Goal: Task Accomplishment & Management: Manage account settings

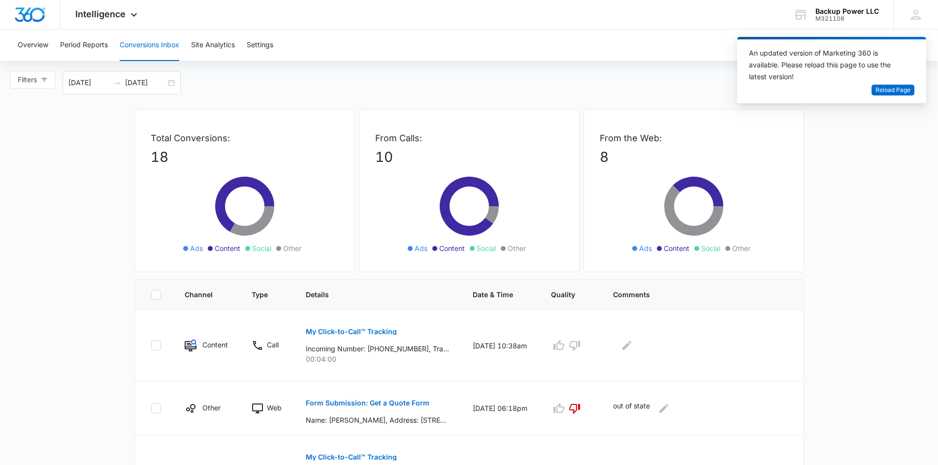
click at [166, 48] on button "Conversions Inbox" at bounding box center [150, 45] width 60 height 31
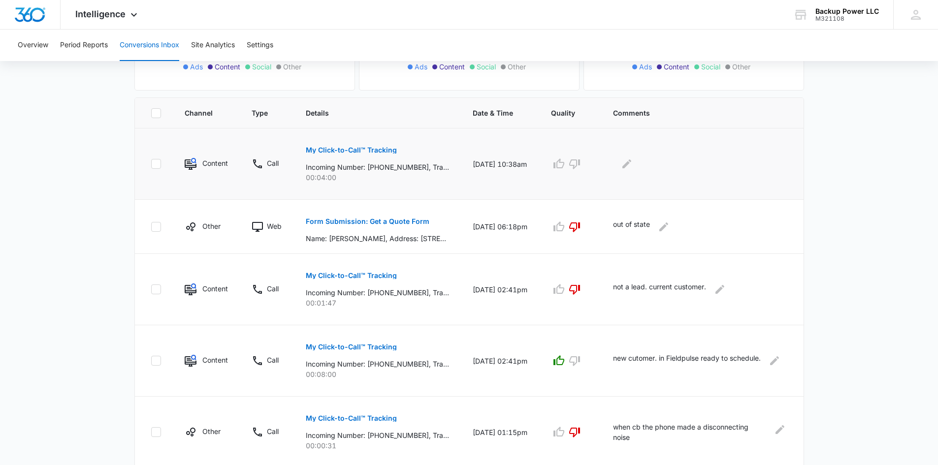
scroll to position [197, 0]
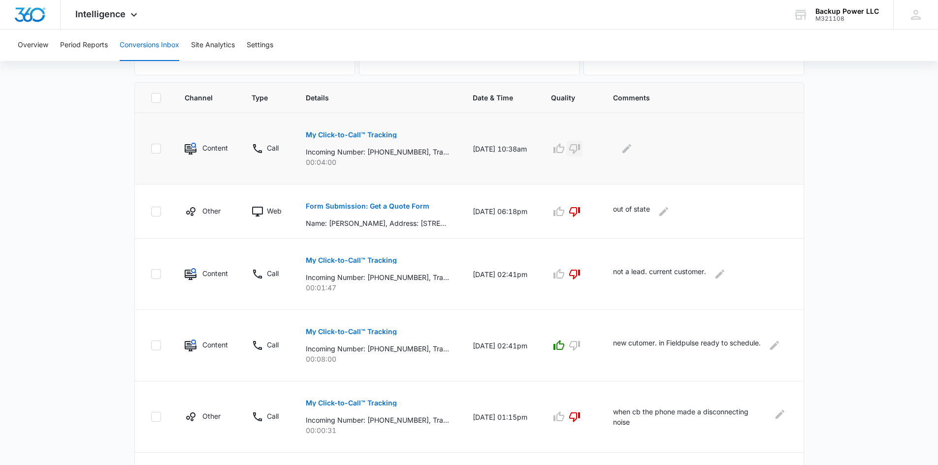
click at [580, 147] on icon "button" at bounding box center [574, 149] width 12 height 12
click at [331, 129] on button "My Click-to-Call™ Tracking" at bounding box center [351, 135] width 91 height 24
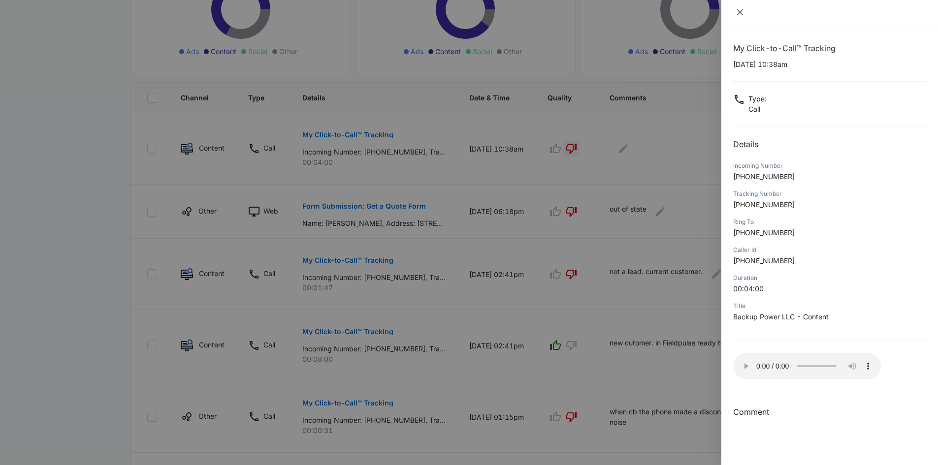
click at [736, 14] on icon "close" at bounding box center [740, 12] width 8 height 8
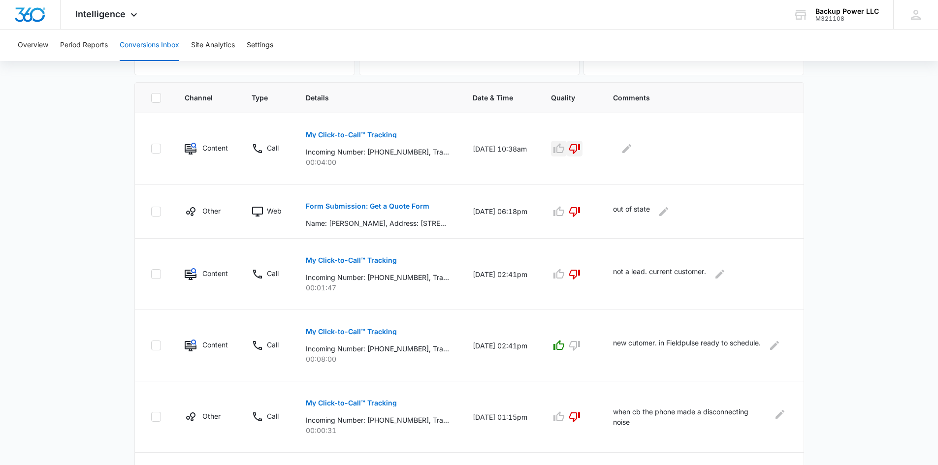
click at [564, 147] on icon "button" at bounding box center [558, 148] width 11 height 10
click at [632, 150] on icon "Edit Comments" at bounding box center [627, 149] width 12 height 12
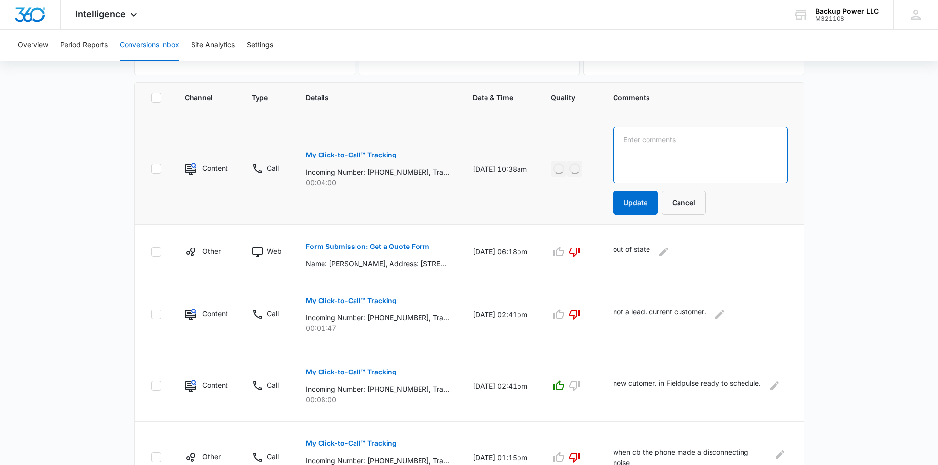
click at [660, 148] on textarea at bounding box center [700, 155] width 174 height 56
type textarea "in Fieldpulse ready to schedule"
click at [652, 201] on button "Update" at bounding box center [635, 203] width 45 height 24
click at [649, 198] on button "Update" at bounding box center [635, 203] width 45 height 24
